Goal: Transaction & Acquisition: Purchase product/service

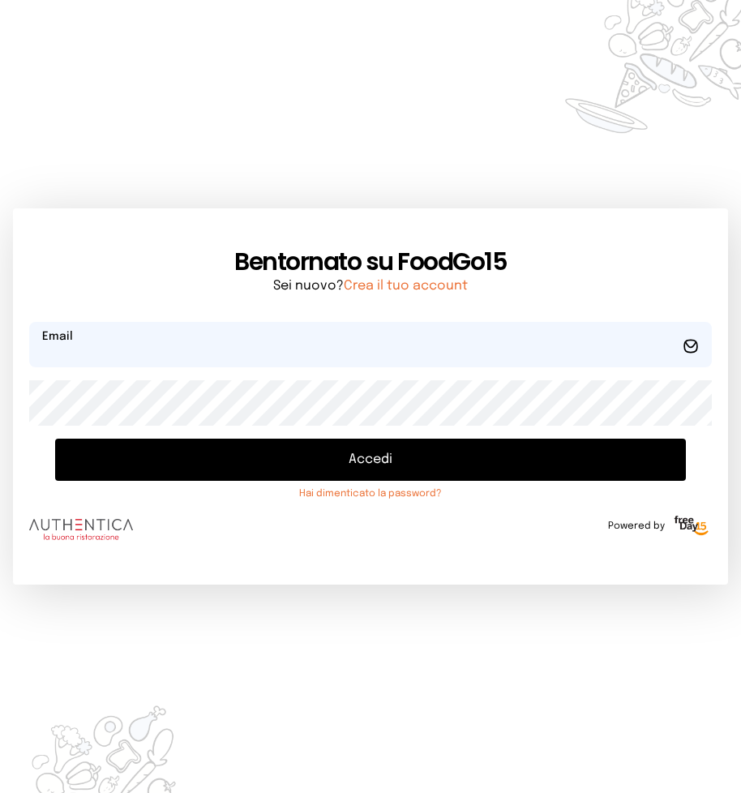
type input "**********"
click at [363, 463] on button "Accedi" at bounding box center [370, 459] width 631 height 42
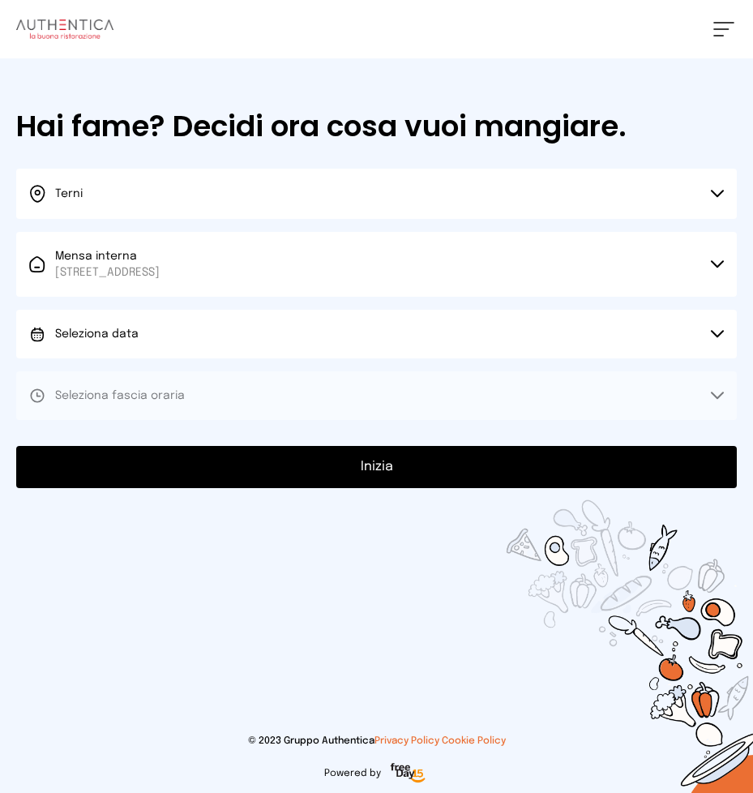
drag, startPoint x: 717, startPoint y: 333, endPoint x: 562, endPoint y: 302, distance: 158.8
click at [716, 333] on icon at bounding box center [717, 334] width 13 height 8
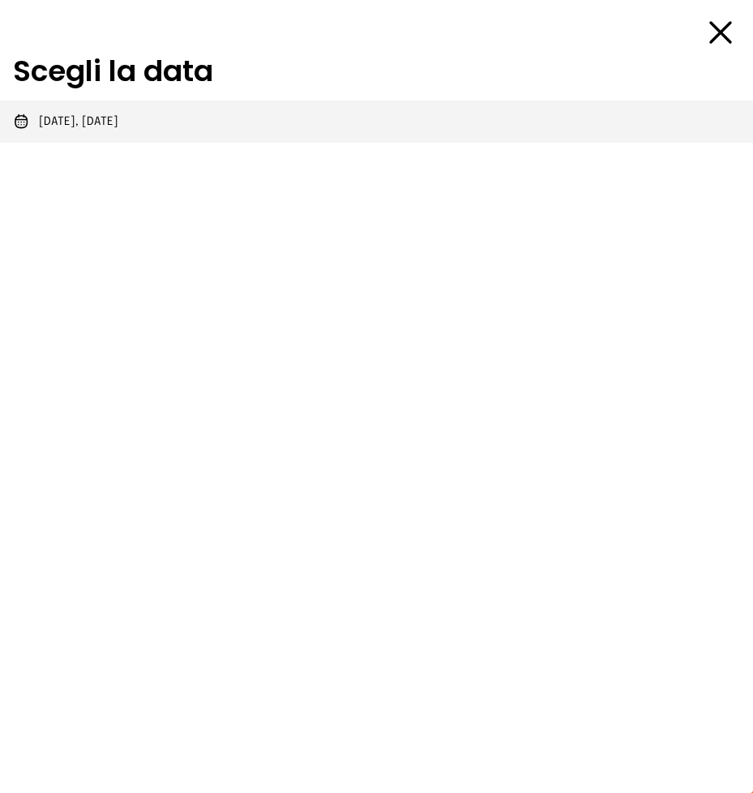
click at [118, 122] on span "[DATE], [DATE]" at bounding box center [78, 121] width 79 height 16
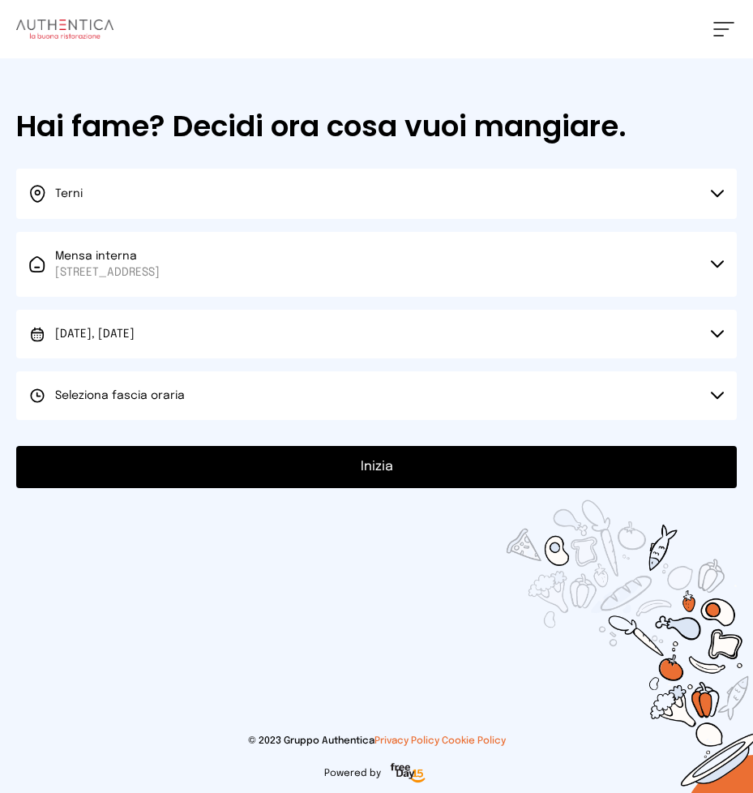
click at [712, 395] on icon at bounding box center [717, 395] width 13 height 8
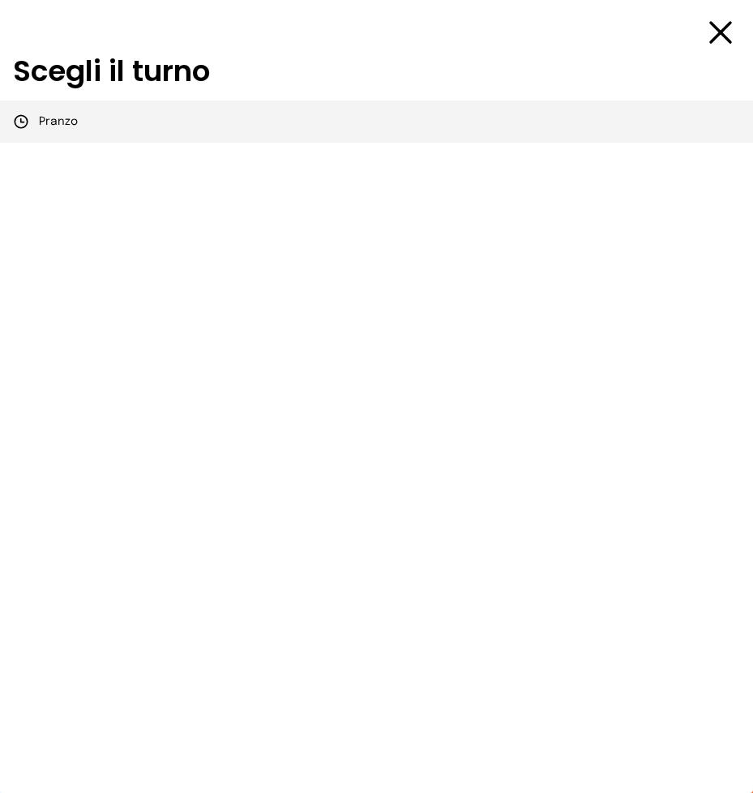
click at [62, 118] on span "Pranzo" at bounding box center [58, 121] width 39 height 16
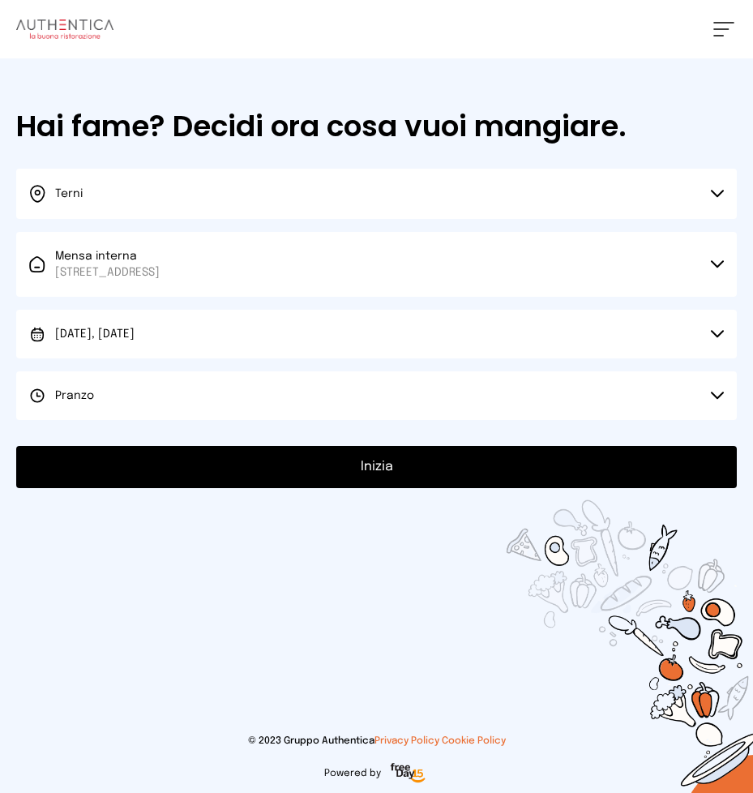
click at [373, 467] on button "Inizia" at bounding box center [376, 467] width 721 height 42
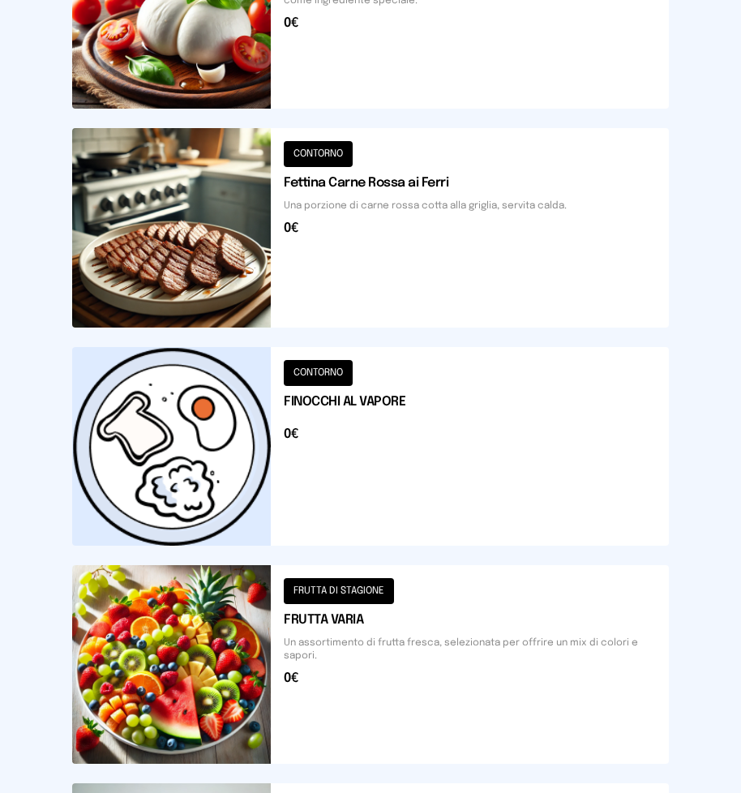
scroll to position [943, 0]
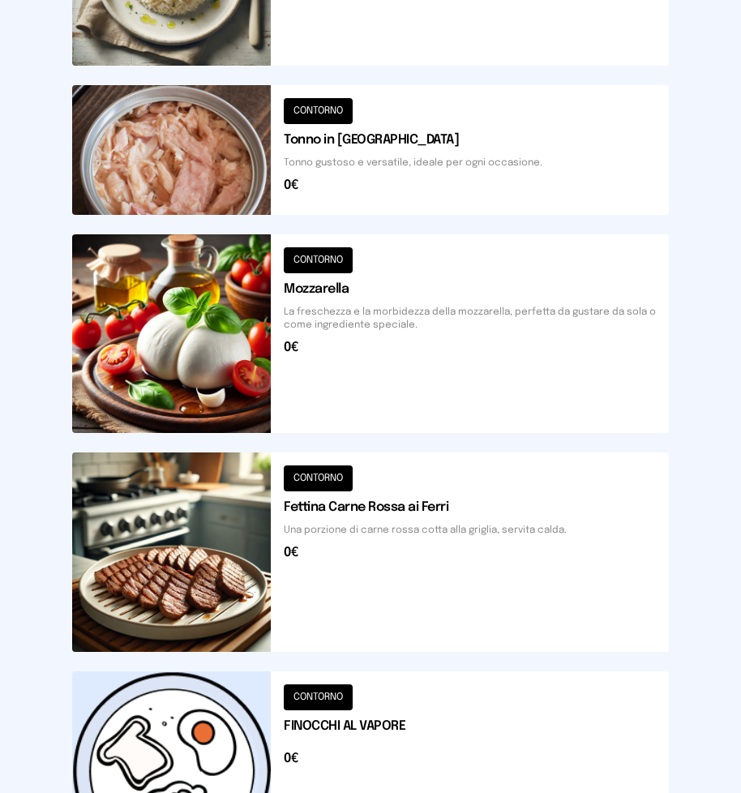
click at [372, 342] on button at bounding box center [370, 333] width 597 height 199
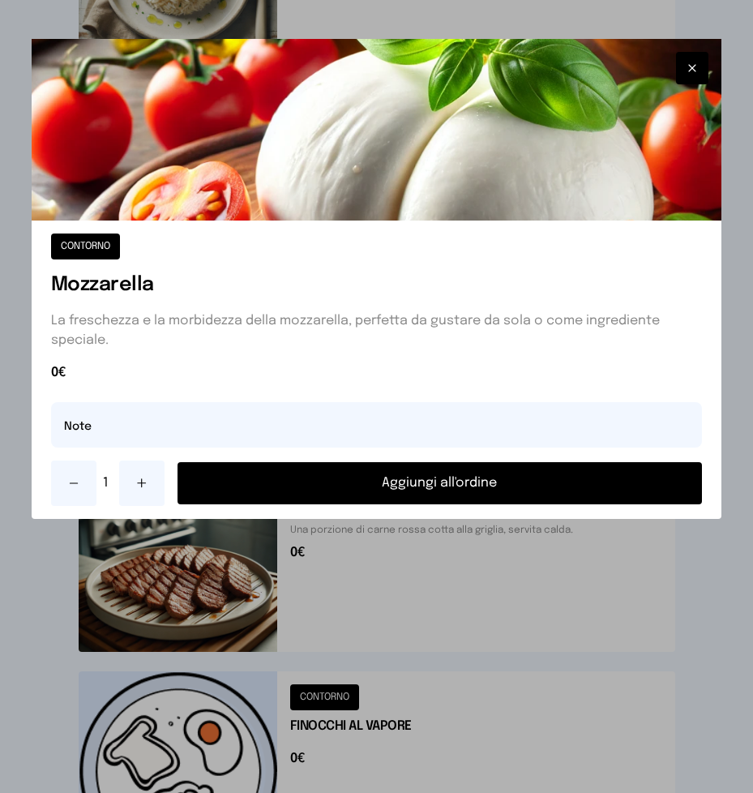
click at [403, 480] on button "Aggiungi all'ordine" at bounding box center [439, 483] width 525 height 42
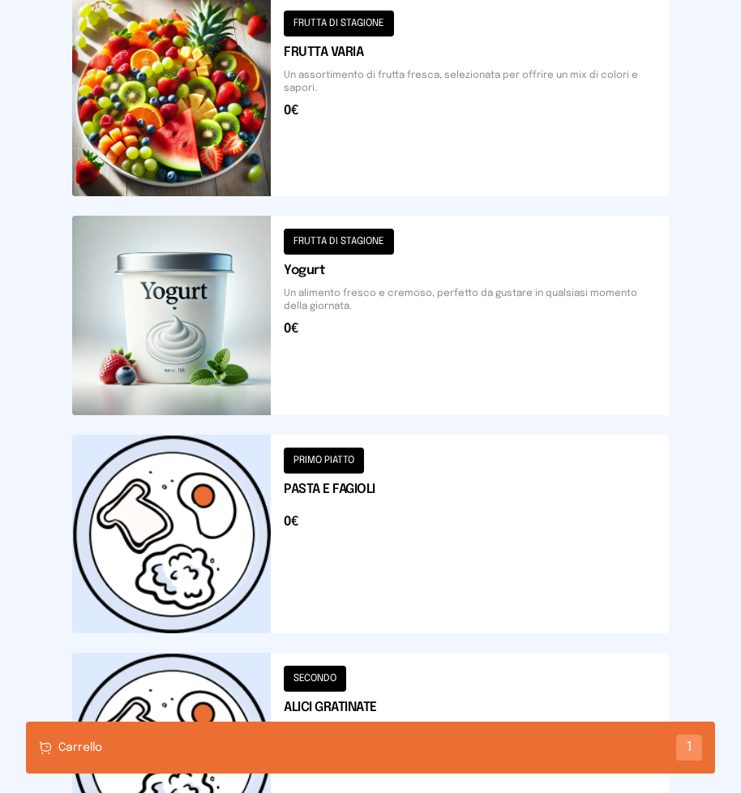
scroll to position [1996, 0]
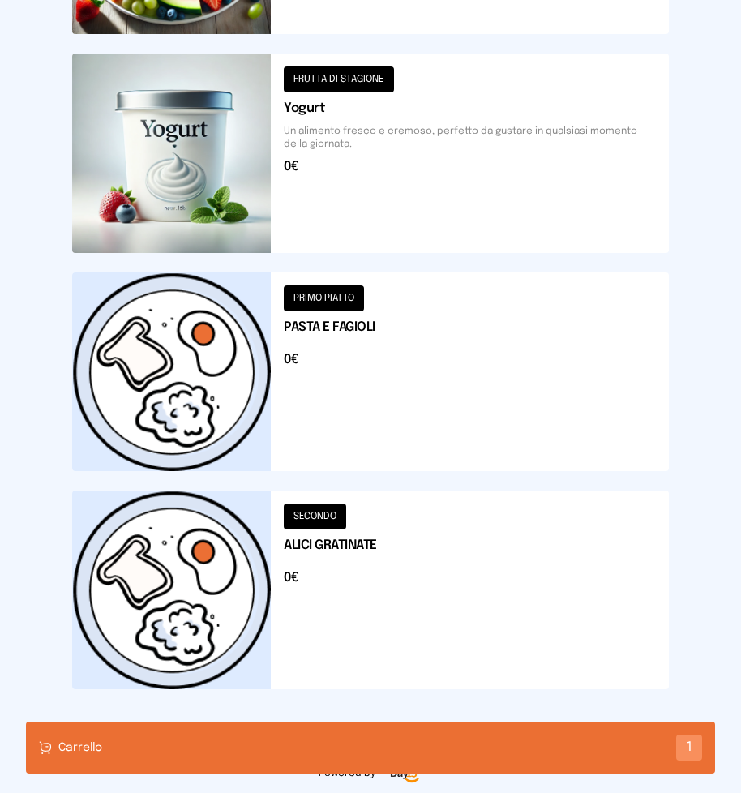
click at [366, 541] on button at bounding box center [370, 589] width 597 height 199
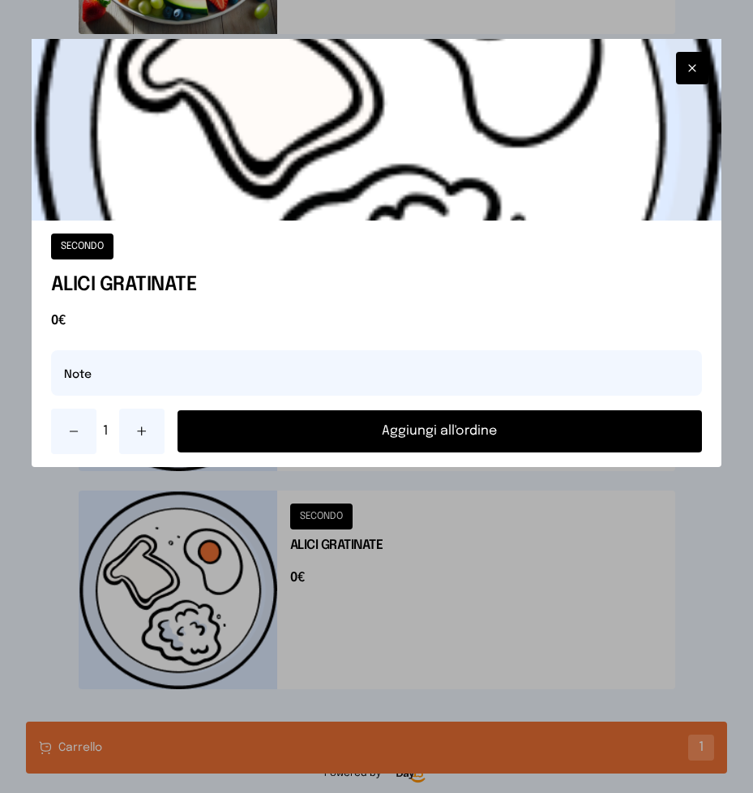
click at [413, 430] on button "Aggiungi all'ordine" at bounding box center [439, 431] width 525 height 42
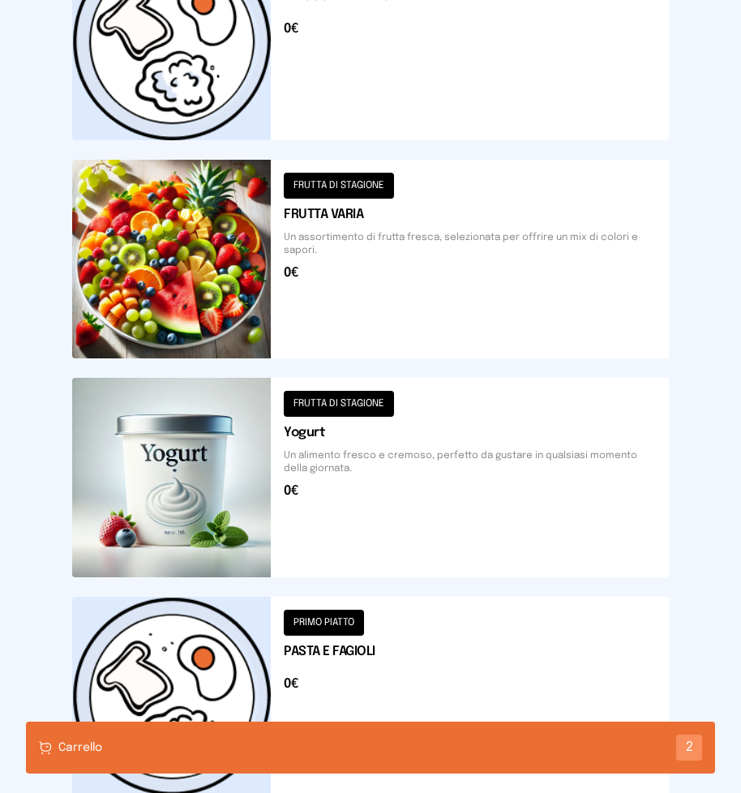
scroll to position [1348, 0]
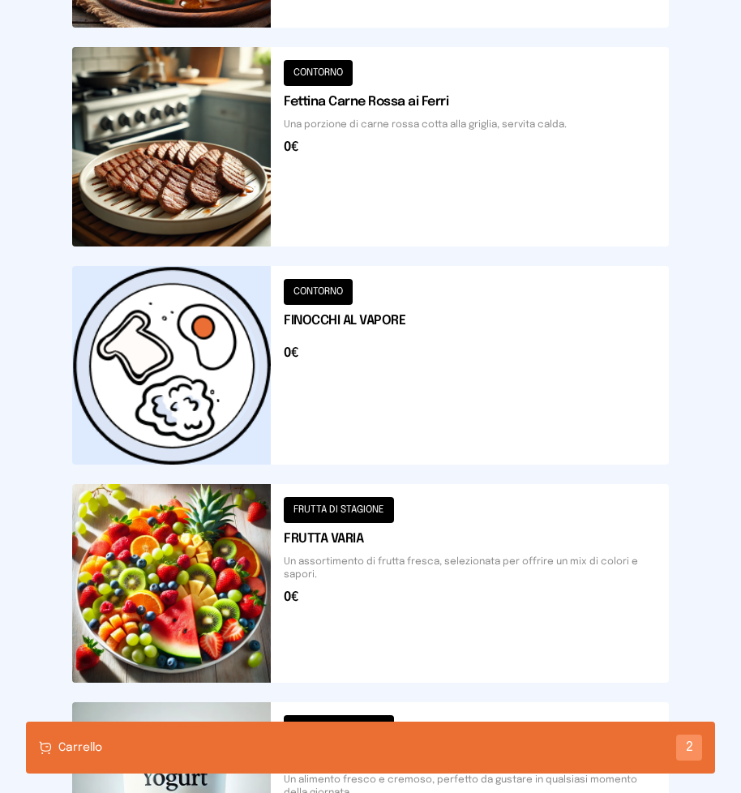
click at [361, 340] on button at bounding box center [370, 365] width 597 height 199
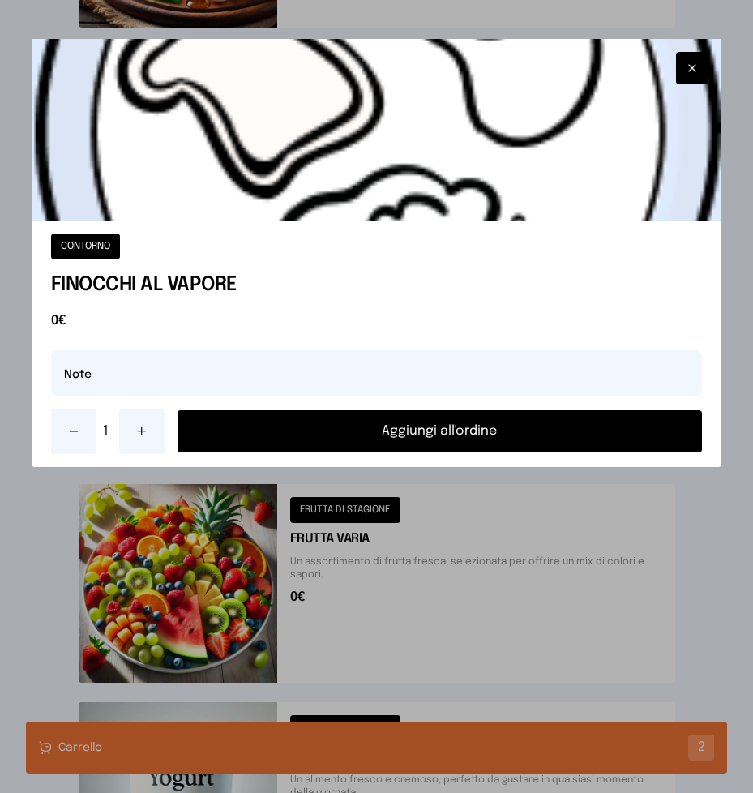
click at [368, 432] on button "Aggiungi all'ordine" at bounding box center [439, 431] width 525 height 42
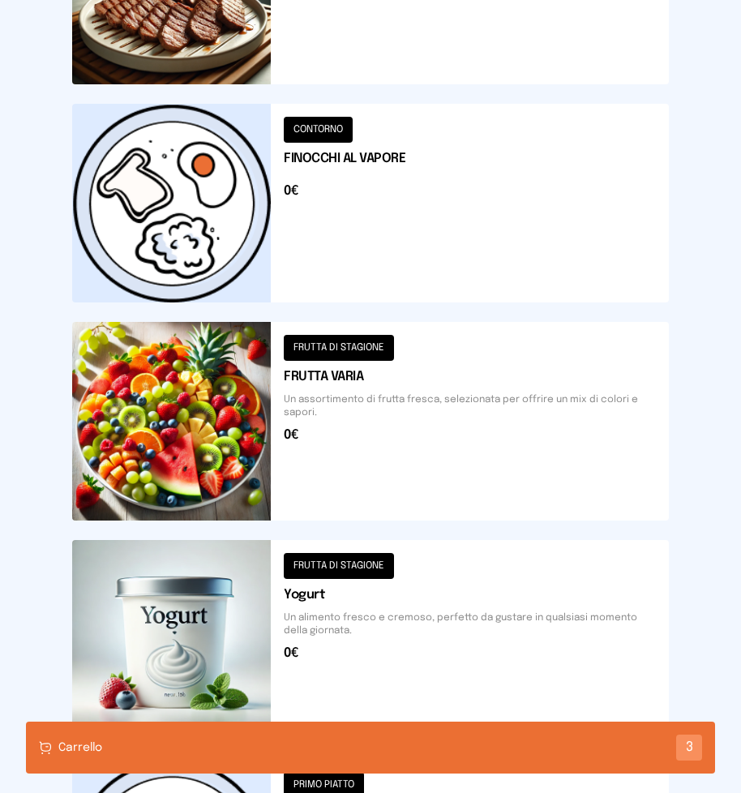
scroll to position [1186, 0]
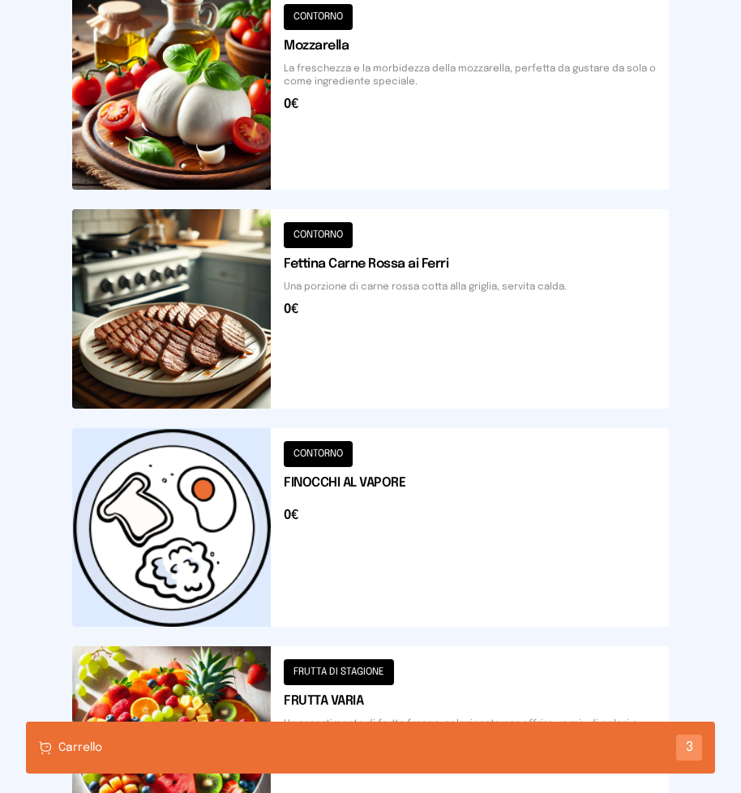
click at [355, 756] on div "Carrello 3" at bounding box center [370, 747] width 689 height 52
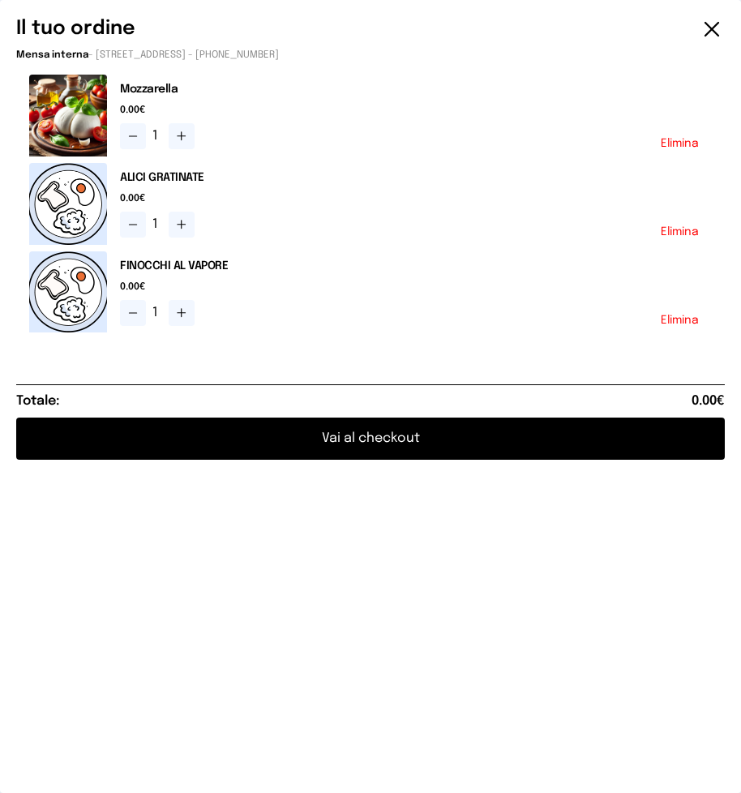
click at [351, 440] on button "Vai al checkout" at bounding box center [370, 438] width 708 height 42
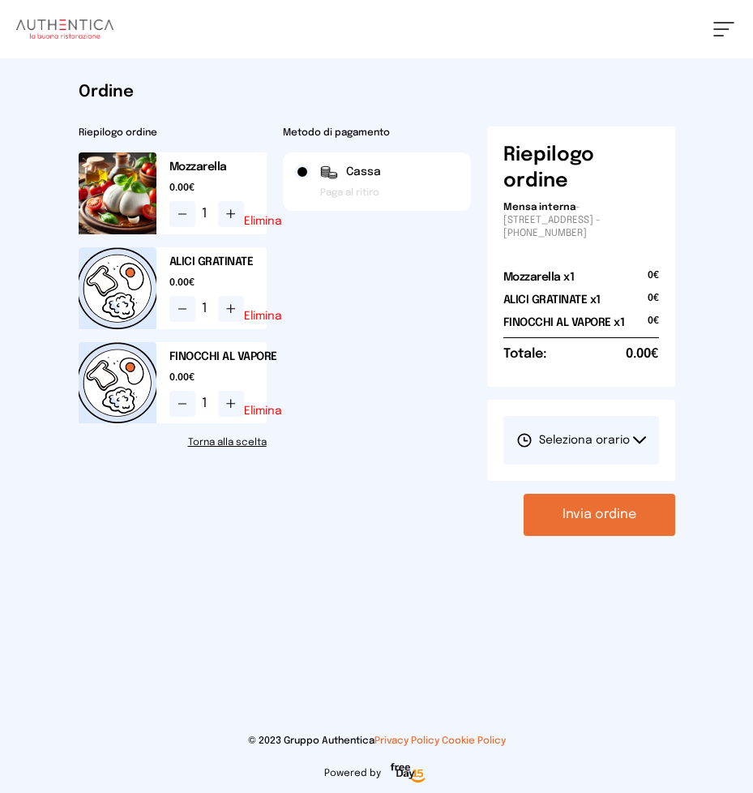
click at [636, 434] on button "Seleziona orario" at bounding box center [581, 440] width 156 height 49
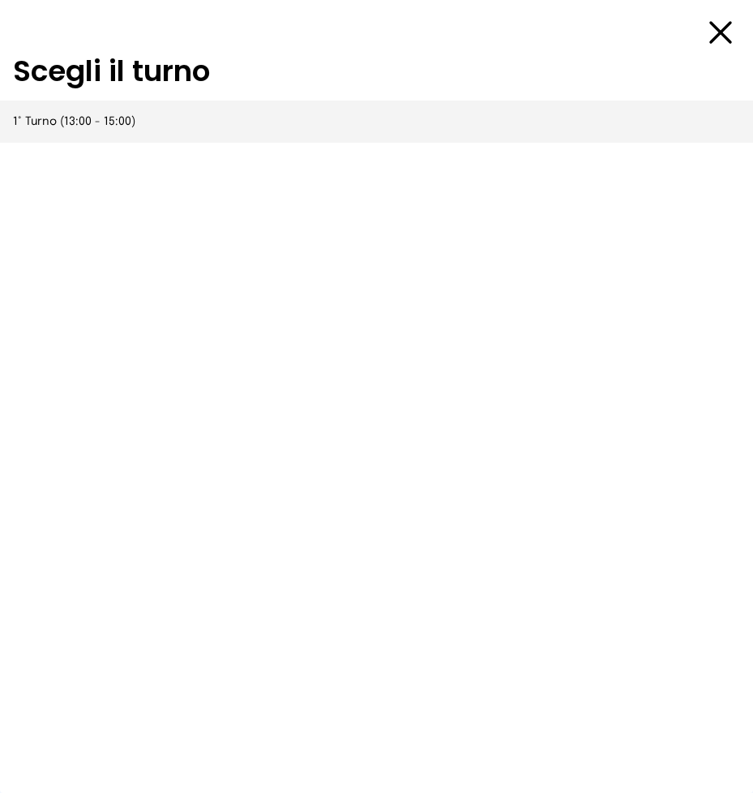
click at [74, 126] on span "1° Turno (13:00 - 15:00)" at bounding box center [74, 121] width 122 height 16
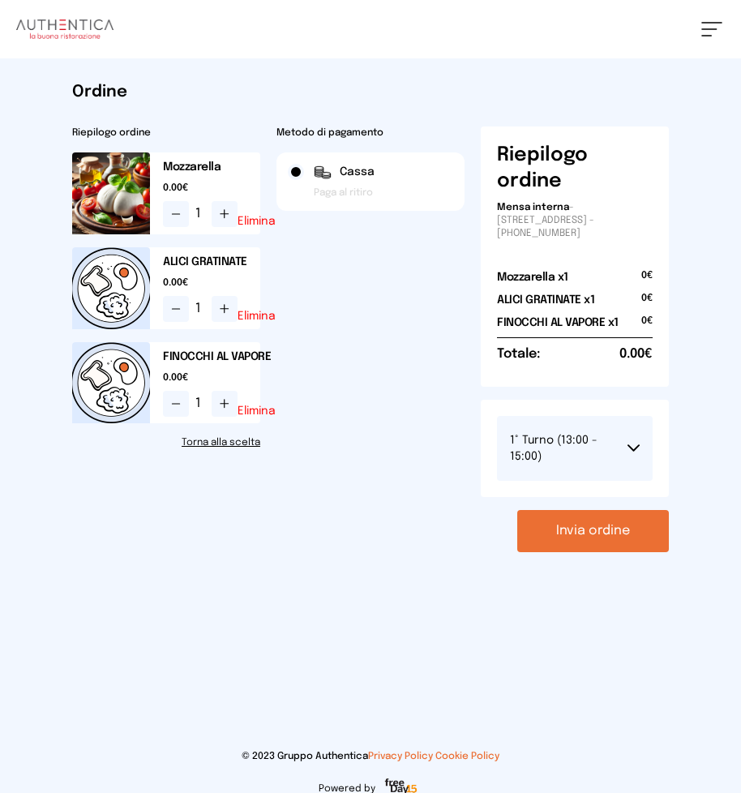
click at [580, 528] on button "Invia ordine" at bounding box center [593, 531] width 152 height 42
